Goal: Information Seeking & Learning: Learn about a topic

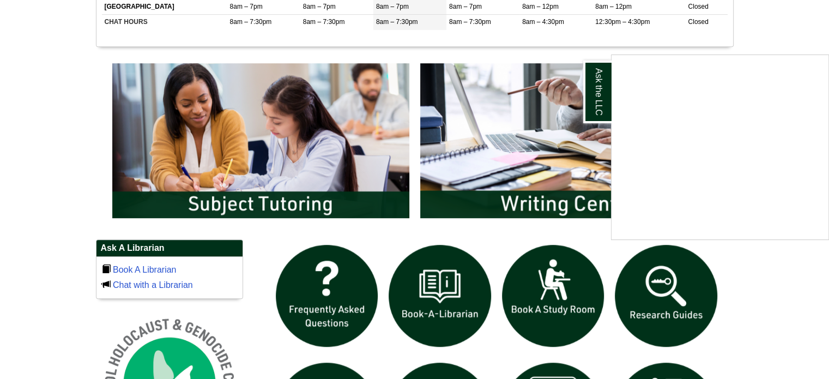
scroll to position [498, 0]
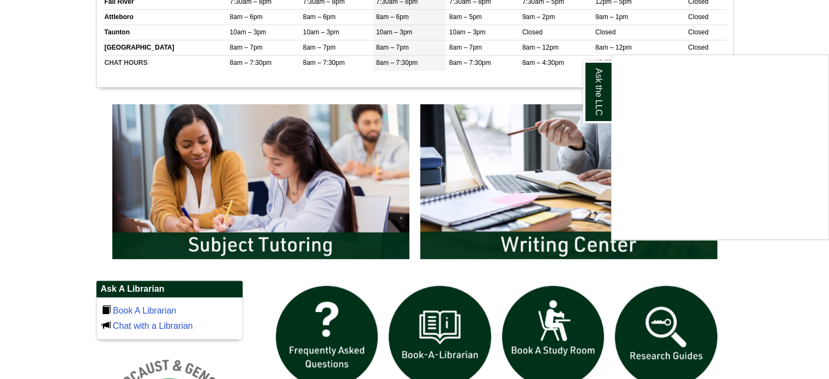
click at [353, 227] on div "Ask the LLC" at bounding box center [414, 189] width 829 height 379
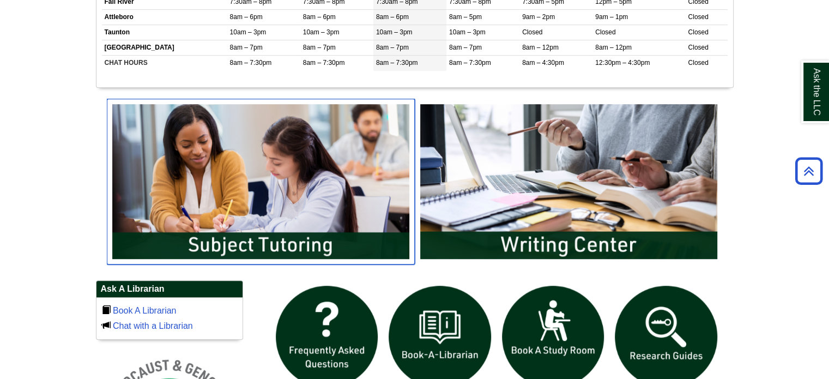
click at [325, 244] on img "slideshow" at bounding box center [261, 182] width 308 height 166
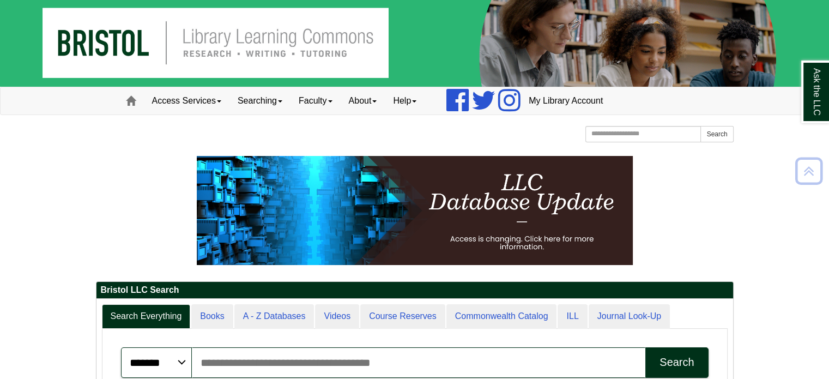
scroll to position [0, 0]
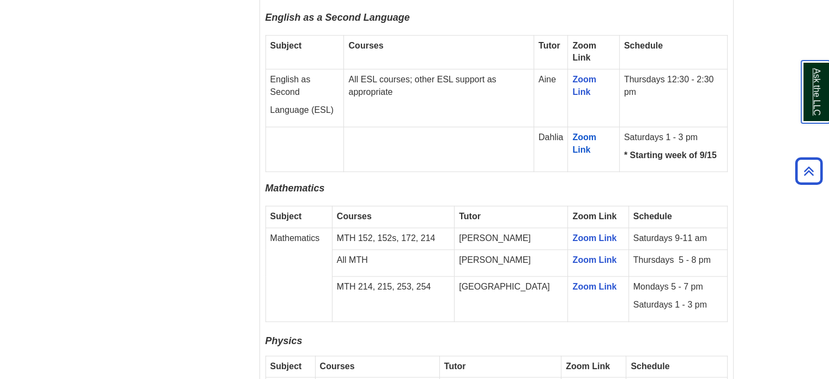
scroll to position [1581, 0]
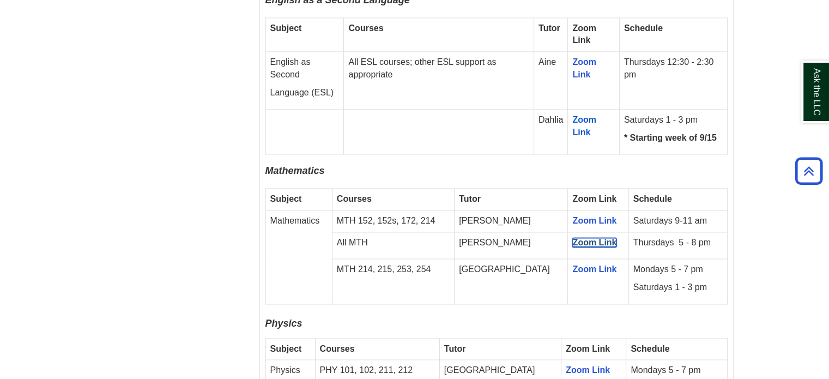
click at [573, 238] on link "Zoom Link" at bounding box center [595, 242] width 44 height 9
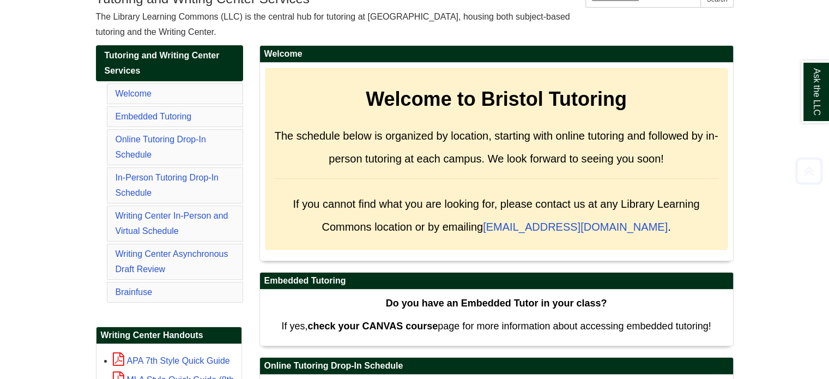
scroll to position [164, 0]
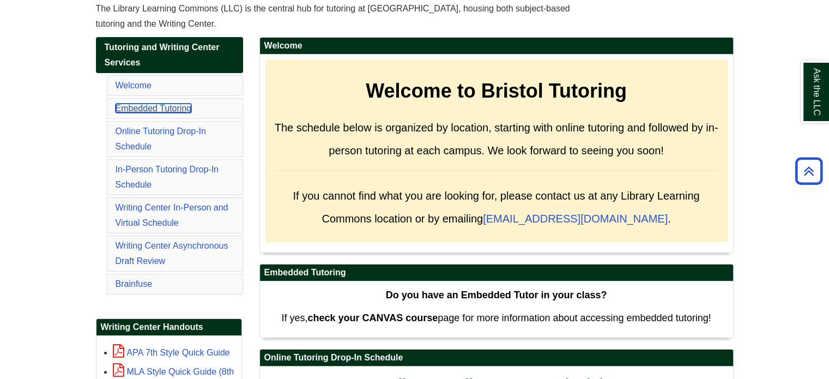
click at [161, 111] on link "Embedded Tutoring" at bounding box center [154, 108] width 76 height 9
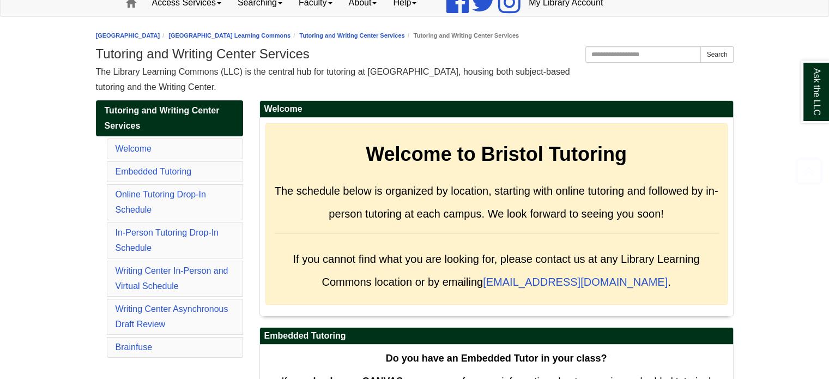
scroll to position [218, 0]
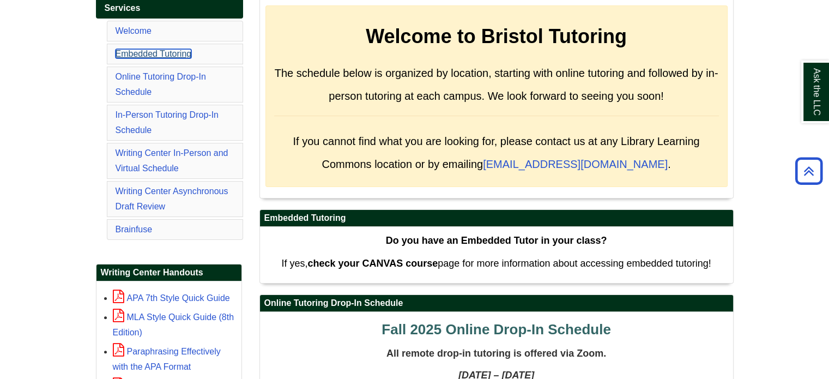
click at [185, 50] on link "Embedded Tutoring" at bounding box center [154, 53] width 76 height 9
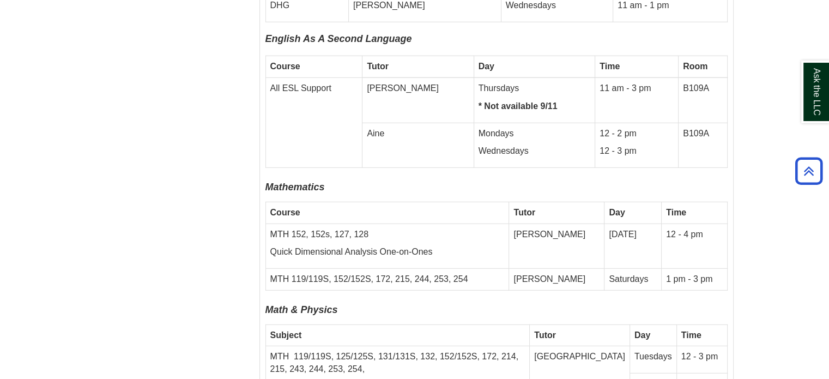
scroll to position [3152, 0]
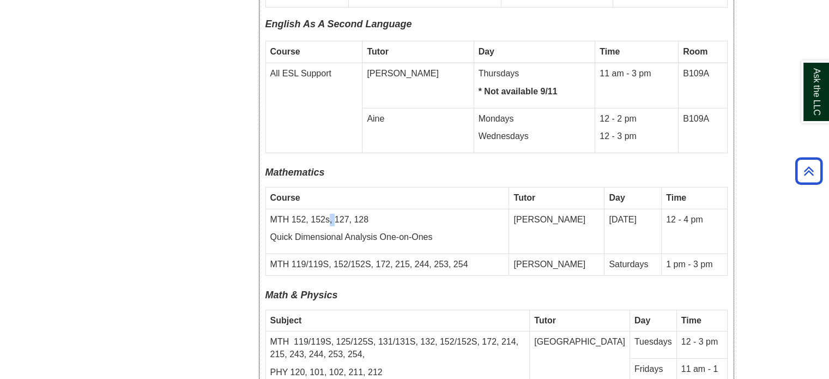
drag, startPoint x: 328, startPoint y: 185, endPoint x: 334, endPoint y: 188, distance: 6.6
click at [334, 214] on p "MTH 152, 152s, 127, 128" at bounding box center [387, 220] width 234 height 13
click at [362, 254] on td "MTH 119/119S, 152/152S, 172, 215, 244, 253, 254" at bounding box center [388, 265] width 244 height 22
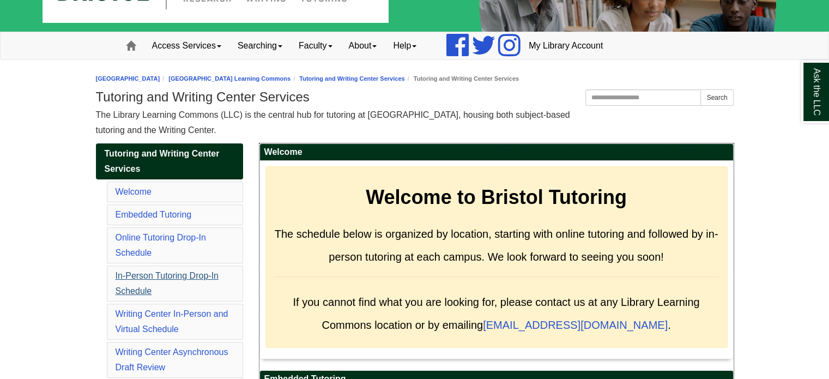
scroll to position [164, 0]
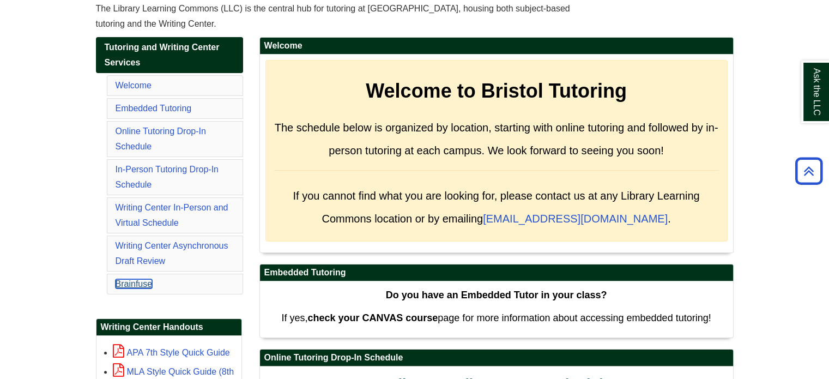
click at [150, 283] on link "Brainfuse" at bounding box center [134, 283] width 37 height 9
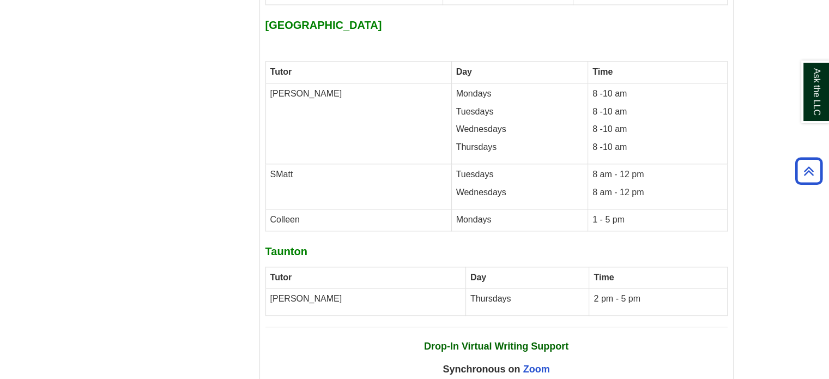
scroll to position [5291, 0]
